Goal: Task Accomplishment & Management: Manage account settings

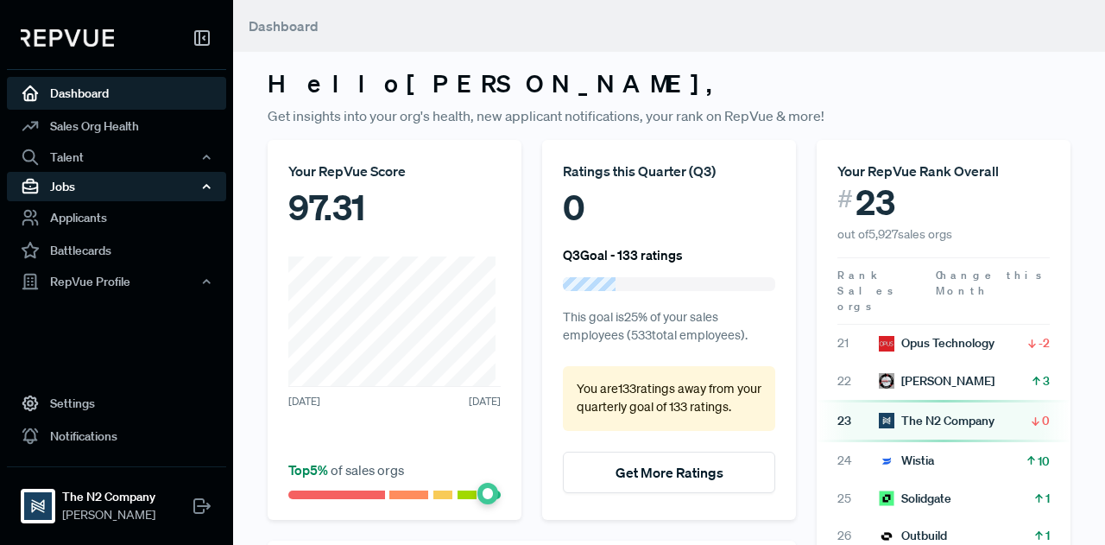
click at [97, 198] on div "Jobs" at bounding box center [116, 186] width 219 height 29
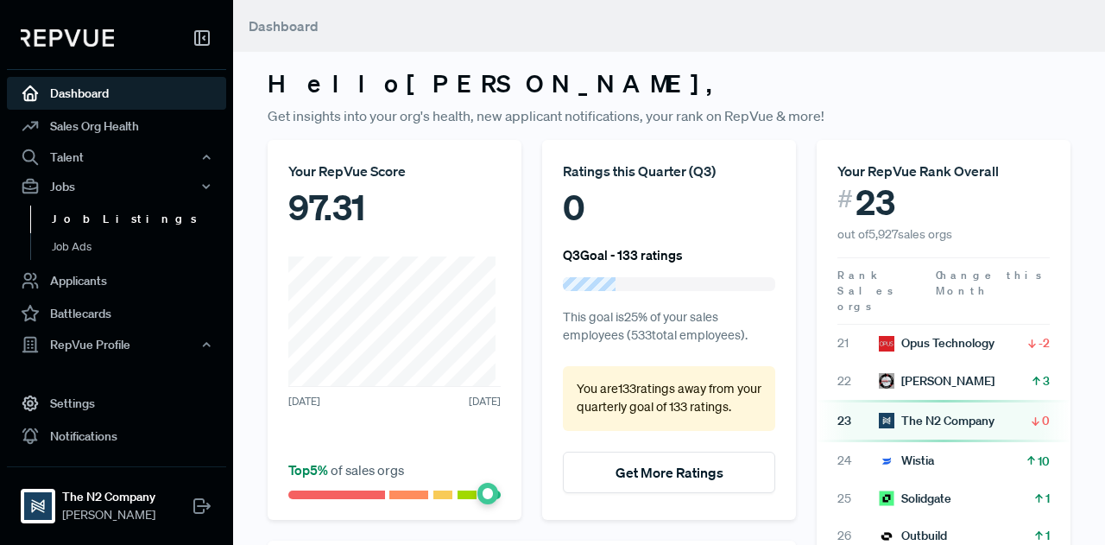
click at [109, 219] on link "Job Listings" at bounding box center [139, 219] width 219 height 28
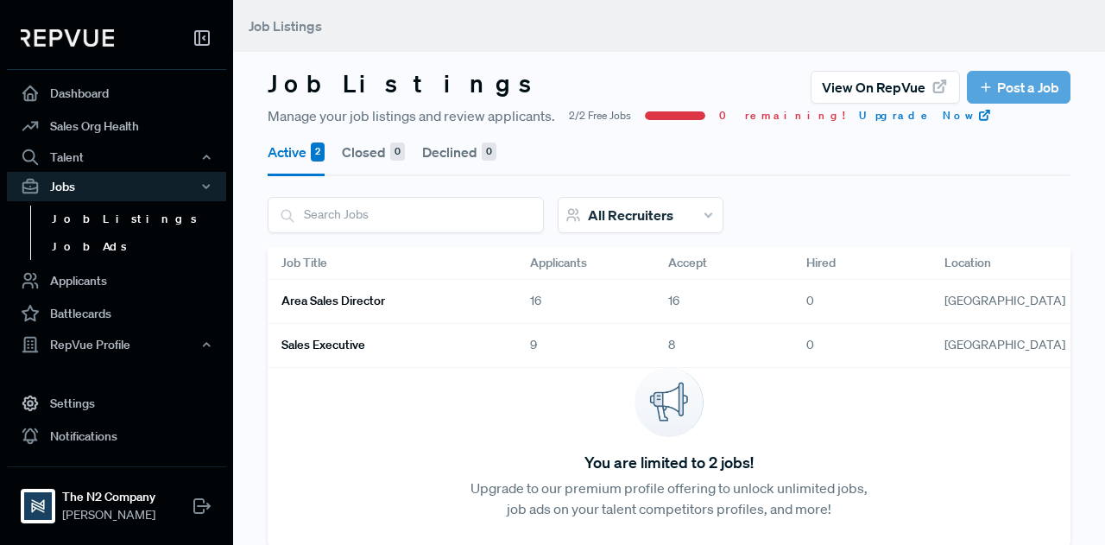
scroll to position [0, 2]
click at [95, 225] on link "Job Listings" at bounding box center [139, 219] width 219 height 28
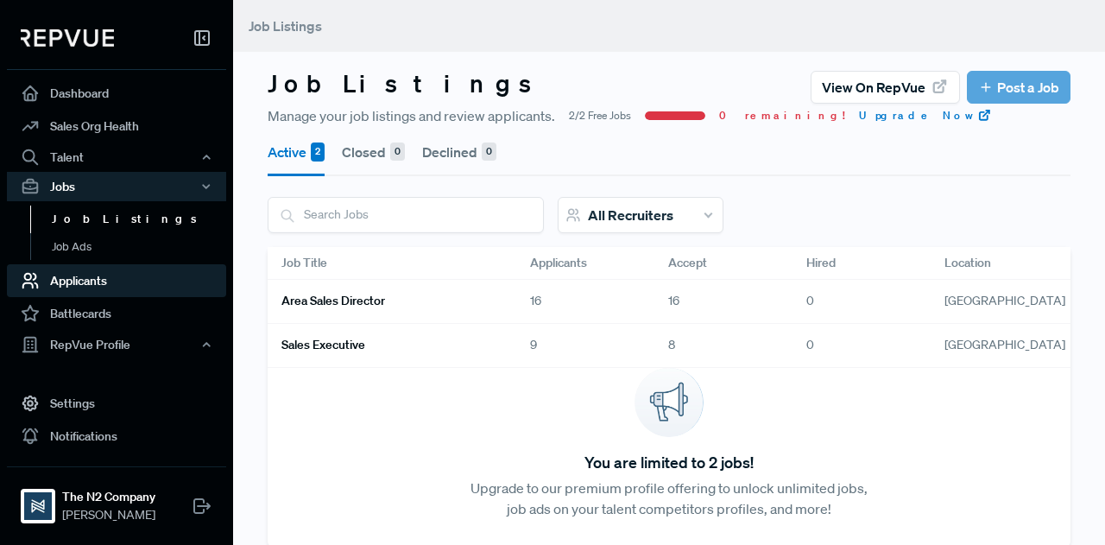
click at [109, 286] on link "Applicants" at bounding box center [116, 280] width 219 height 33
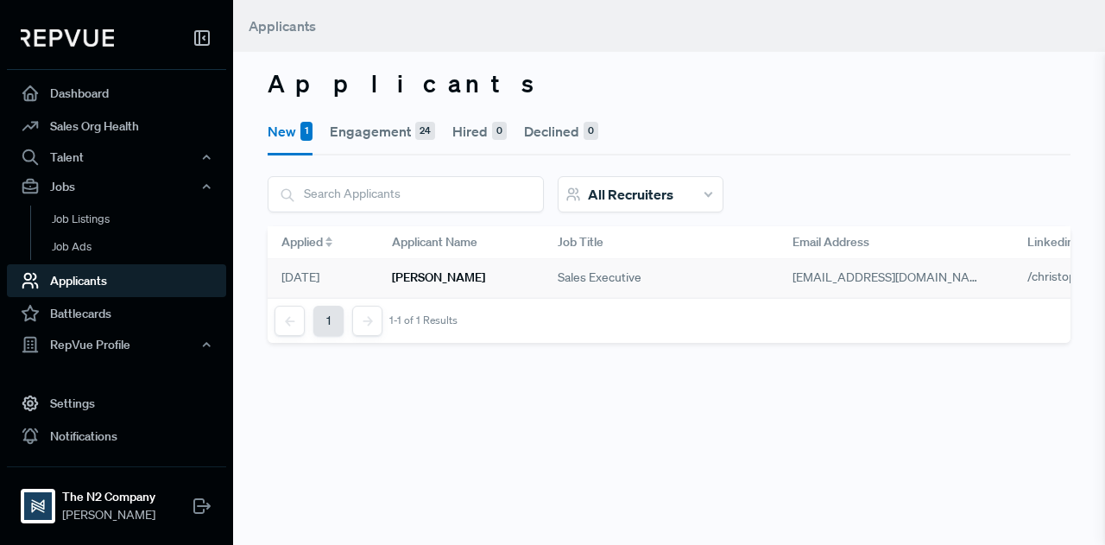
click at [450, 268] on div "Christopher Mansfield" at bounding box center [461, 278] width 166 height 39
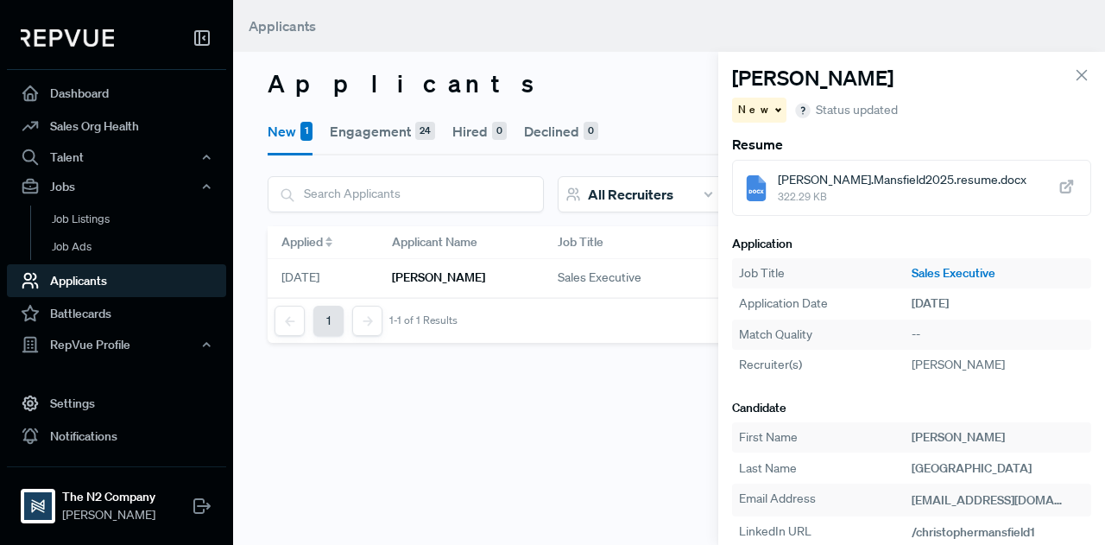
click at [879, 180] on span "Christopher.Mansfield2025.resume.docx" at bounding box center [902, 180] width 249 height 18
click at [742, 110] on span "New" at bounding box center [755, 110] width 34 height 16
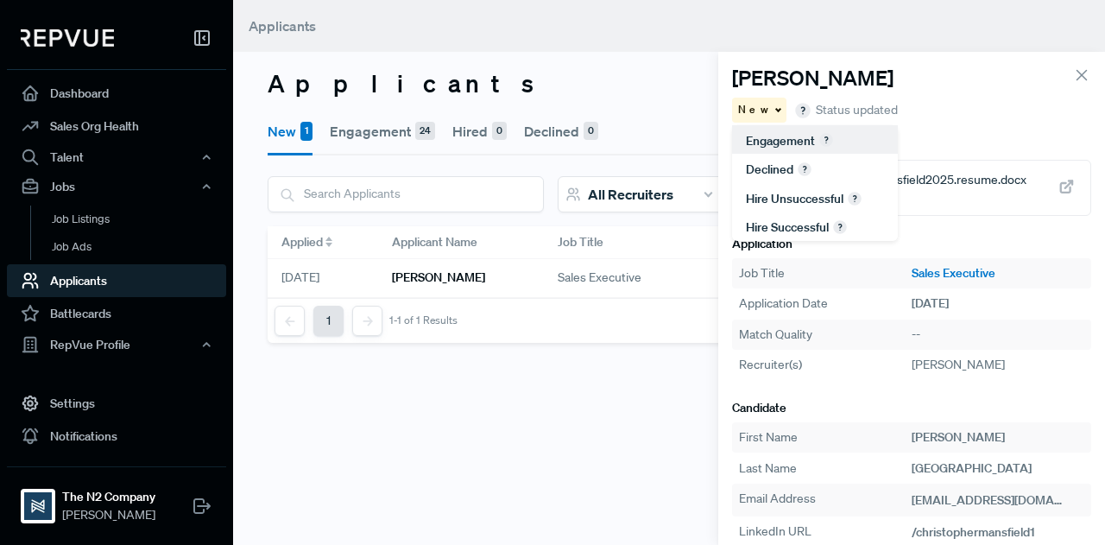
click at [774, 147] on span "Engagement" at bounding box center [780, 141] width 69 height 16
